Goal: Task Accomplishment & Management: Manage account settings

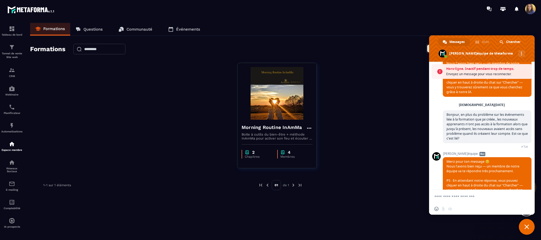
scroll to position [807, 0]
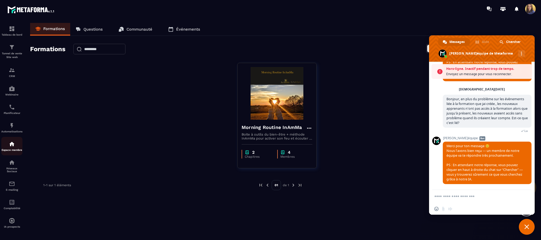
click at [10, 150] on p "Espace membre" at bounding box center [11, 150] width 21 height 3
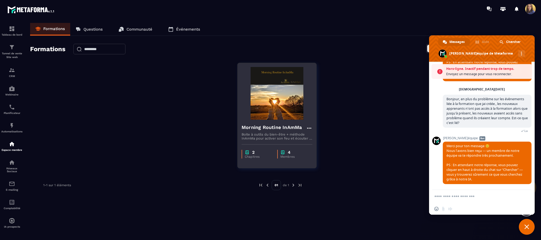
click at [267, 134] on p "Boite à outils du bien-être + méthode InAmMa pour activer son feu et écouter la…" at bounding box center [277, 137] width 71 height 8
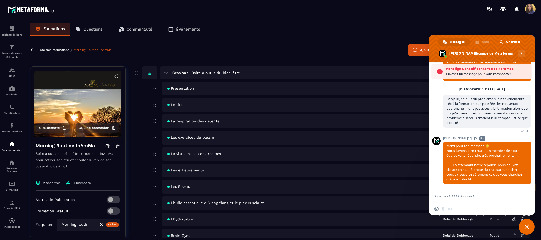
click at [105, 147] on icon at bounding box center [107, 146] width 5 height 5
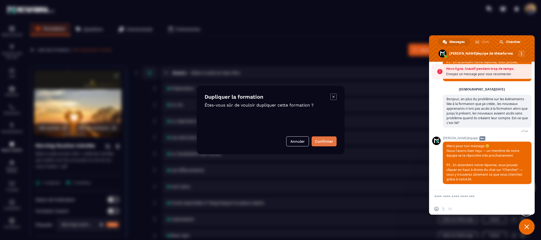
click at [323, 143] on button "Confirmer" at bounding box center [324, 142] width 25 height 10
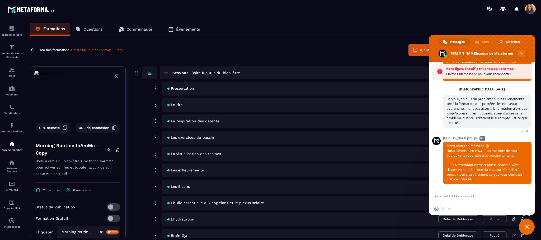
click at [114, 75] on icon at bounding box center [116, 75] width 5 height 5
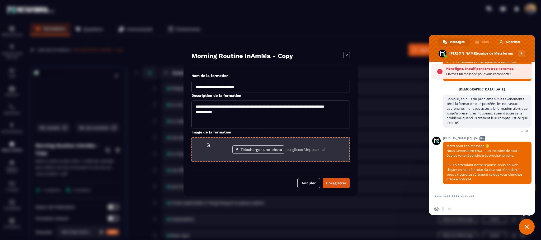
click at [273, 149] on label "Télécharger une photo" at bounding box center [259, 150] width 52 height 8
click at [0, 0] on input "Télécharger une photo" at bounding box center [0, 0] width 0 height 0
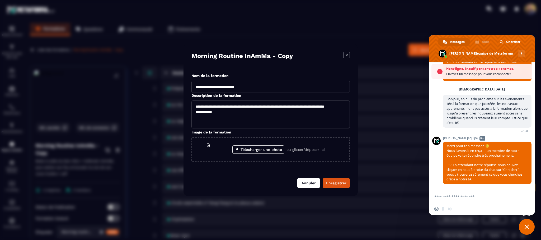
click at [310, 185] on button "Annuler" at bounding box center [309, 183] width 23 height 10
type textarea "**********"
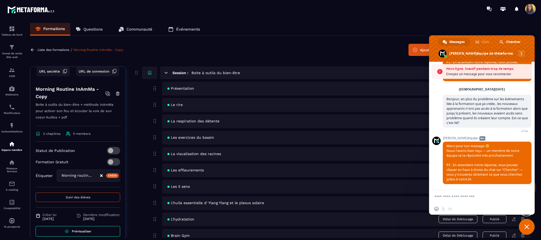
scroll to position [60, 0]
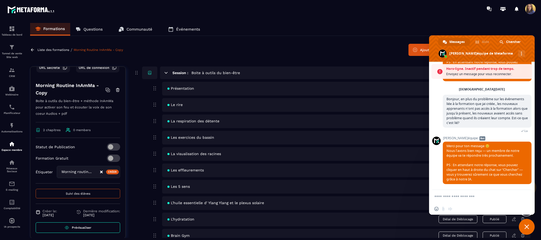
click at [100, 171] on icon "Clear Selected" at bounding box center [101, 172] width 3 height 3
click at [106, 172] on div "Créer" at bounding box center [112, 172] width 13 height 5
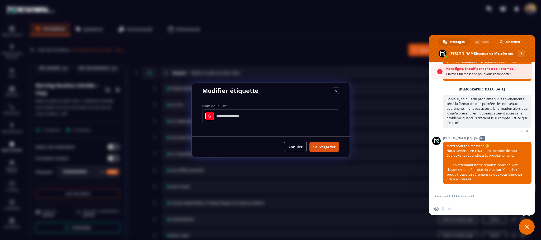
click at [242, 116] on input "Modal window" at bounding box center [270, 117] width 137 height 14
click at [275, 113] on input "**********" at bounding box center [270, 117] width 137 height 14
drag, startPoint x: 260, startPoint y: 115, endPoint x: 210, endPoint y: 115, distance: 49.9
click at [210, 115] on div "**********" at bounding box center [270, 117] width 137 height 14
drag, startPoint x: 235, startPoint y: 113, endPoint x: 215, endPoint y: 117, distance: 20.5
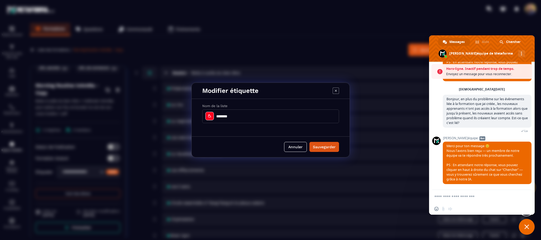
click at [215, 117] on input "********" at bounding box center [270, 117] width 137 height 14
type input "*"
type input "**********"
click at [323, 149] on button "Sauvegarder" at bounding box center [325, 147] width 30 height 10
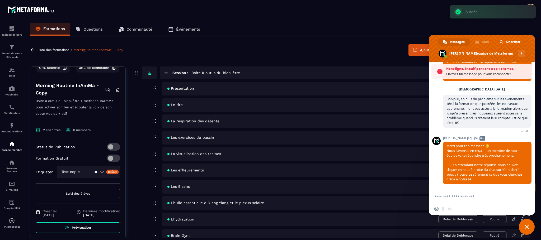
scroll to position [0, 0]
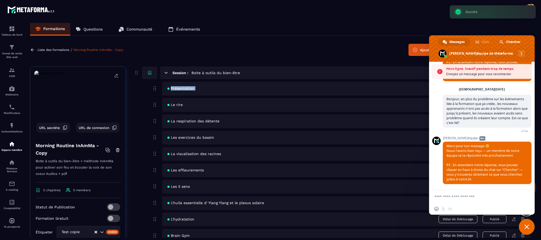
drag, startPoint x: 131, startPoint y: 105, endPoint x: 132, endPoint y: 79, distance: 25.9
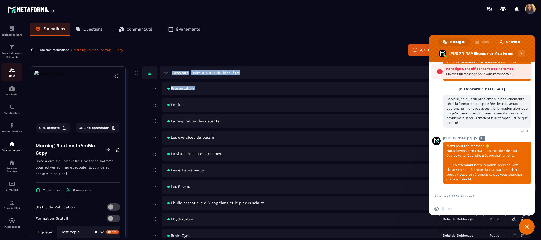
click at [12, 72] on img at bounding box center [12, 70] width 6 height 6
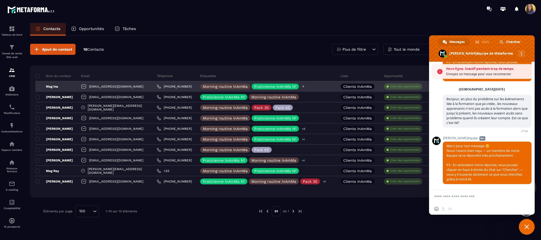
click at [302, 85] on icon at bounding box center [303, 86] width 3 height 3
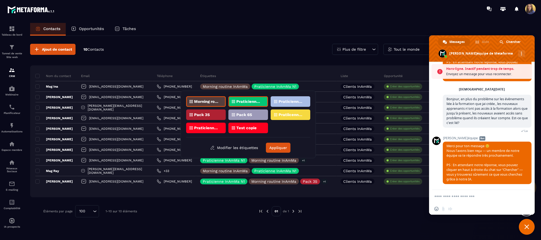
click at [249, 128] on p "Test copie" at bounding box center [247, 128] width 20 height 4
click at [278, 150] on button "Appliquer" at bounding box center [278, 148] width 25 height 10
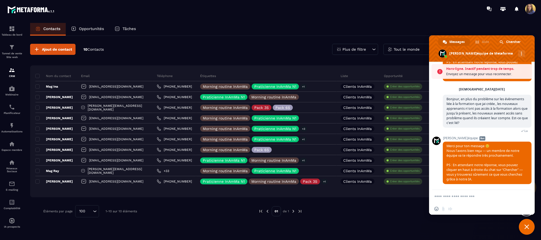
click at [531, 9] on span at bounding box center [531, 9] width 11 height 11
click at [527, 225] on span "Fermer le chat" at bounding box center [527, 227] width 16 height 16
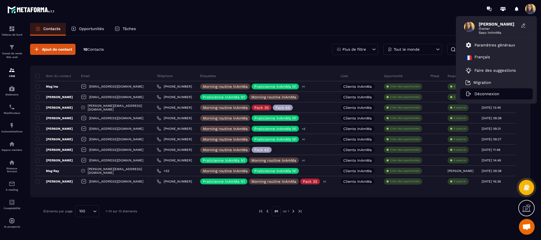
click at [485, 94] on p "Déconnexion" at bounding box center [487, 94] width 25 height 5
